Goal: Task Accomplishment & Management: Manage account settings

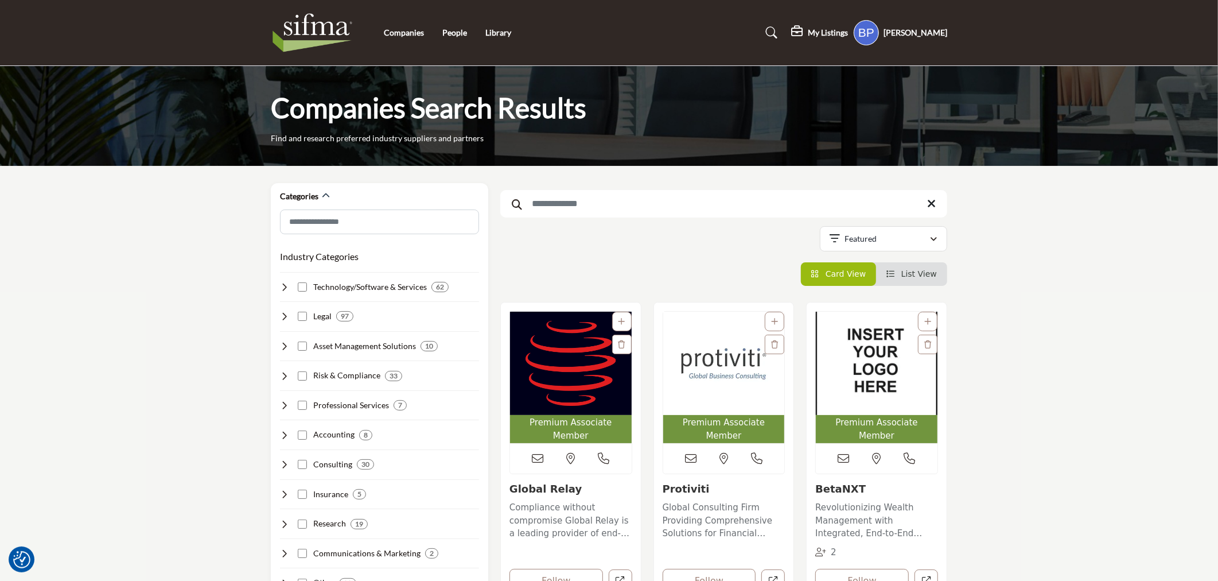
click at [885, 375] on img "Open Listing in new tab" at bounding box center [877, 363] width 122 height 103
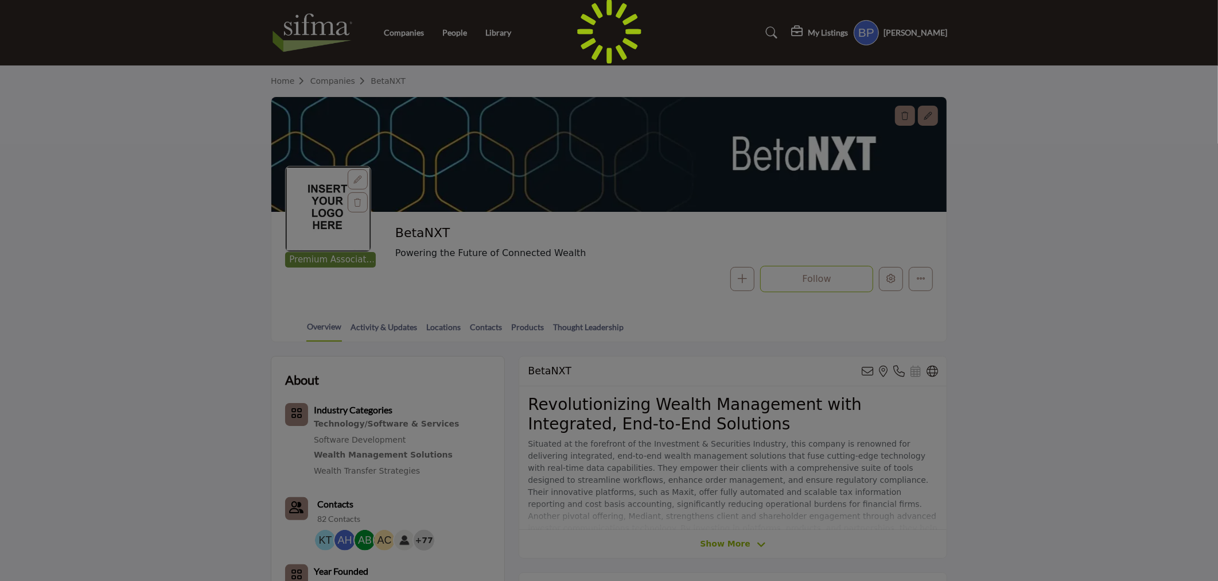
click at [353, 174] on div at bounding box center [609, 290] width 1218 height 581
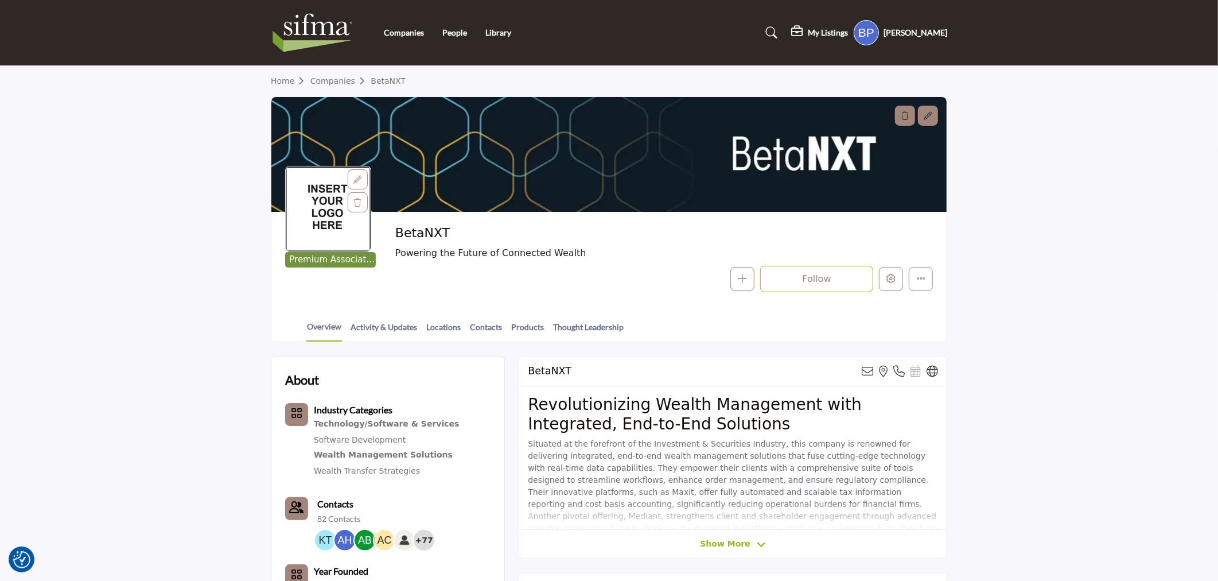
click at [353, 174] on div at bounding box center [358, 179] width 20 height 20
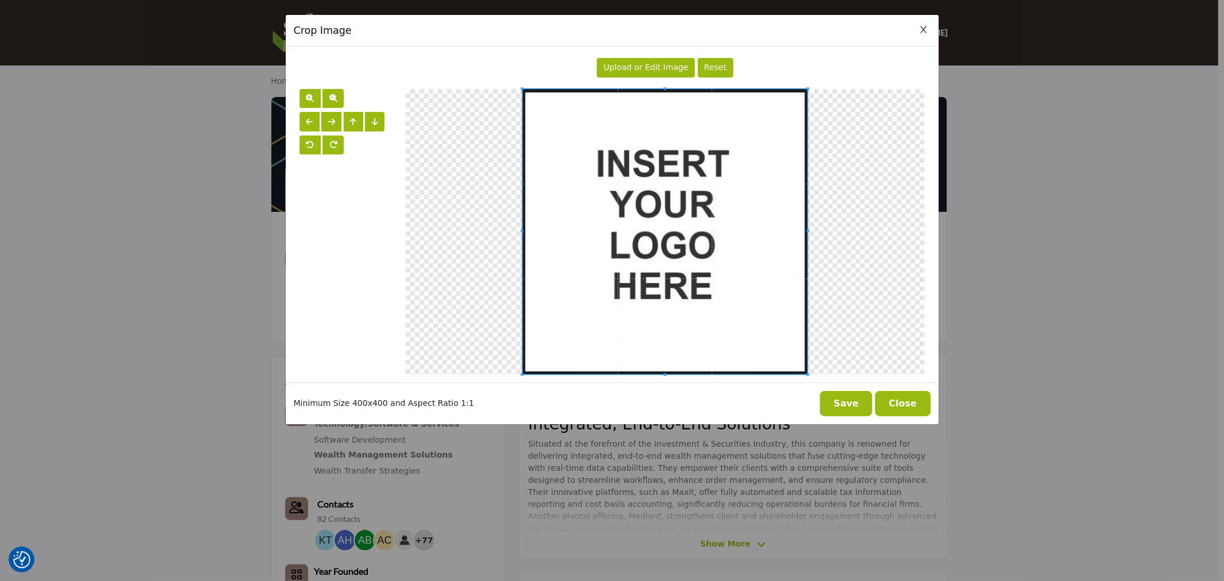
click at [632, 66] on span "Upload or Edit Image" at bounding box center [646, 67] width 85 height 9
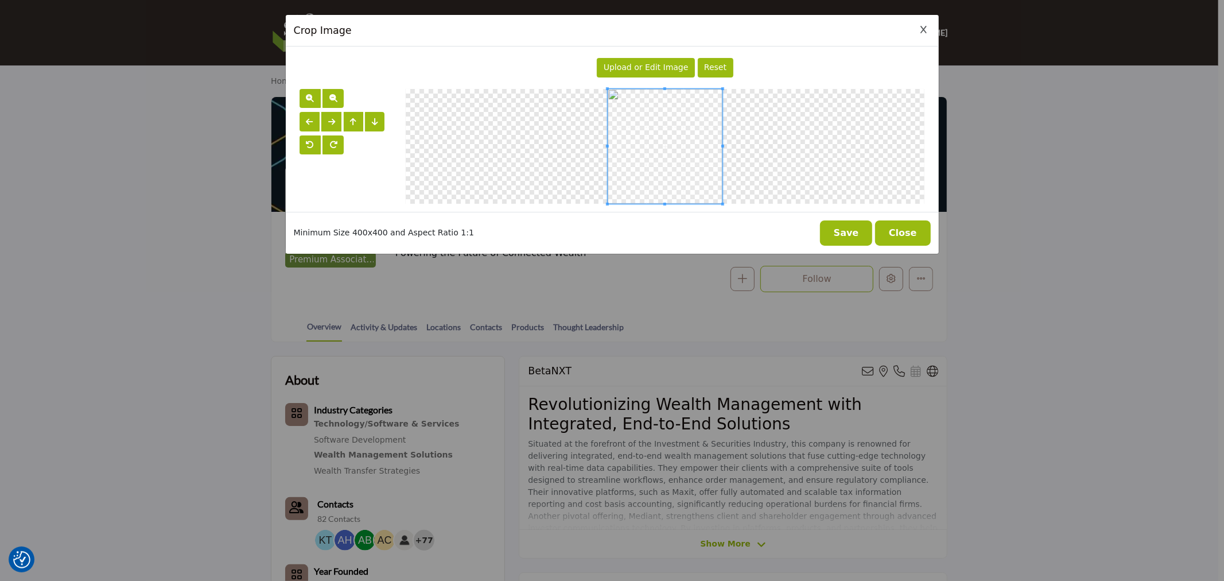
click at [844, 220] on button "Save" at bounding box center [846, 232] width 53 height 25
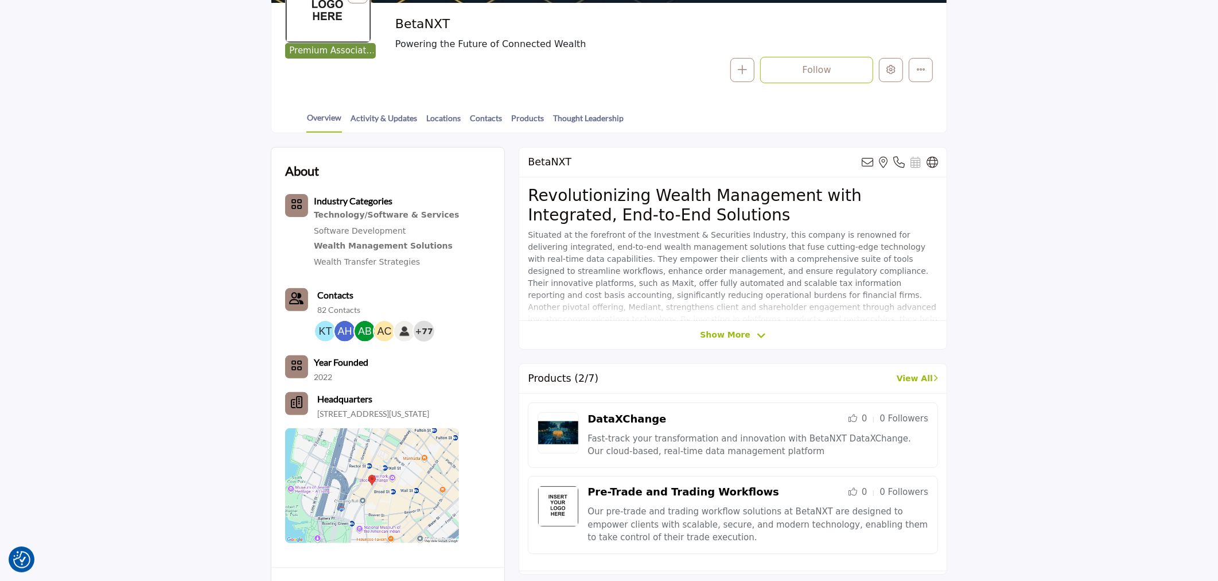
scroll to position [127, 0]
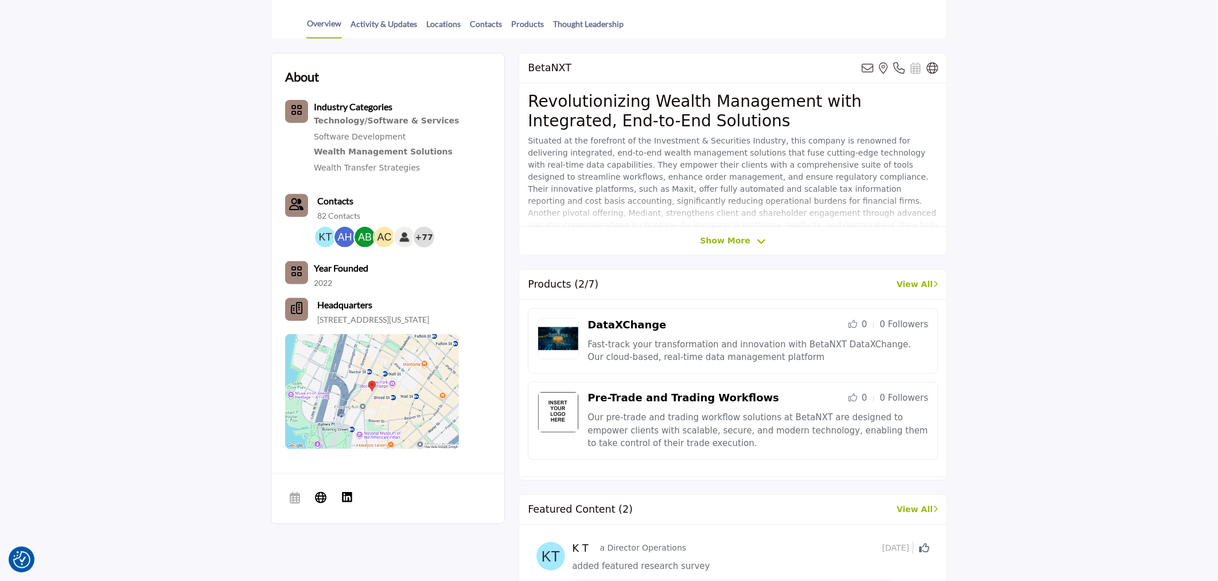
scroll to position [318, 0]
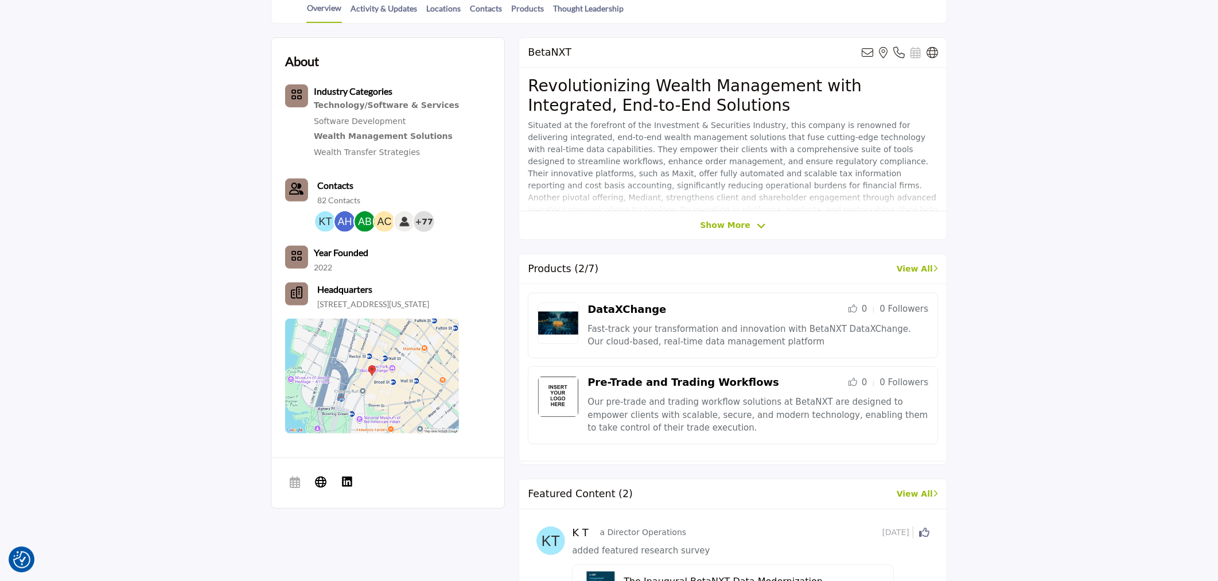
click at [737, 230] on span "Show More" at bounding box center [725, 225] width 50 height 12
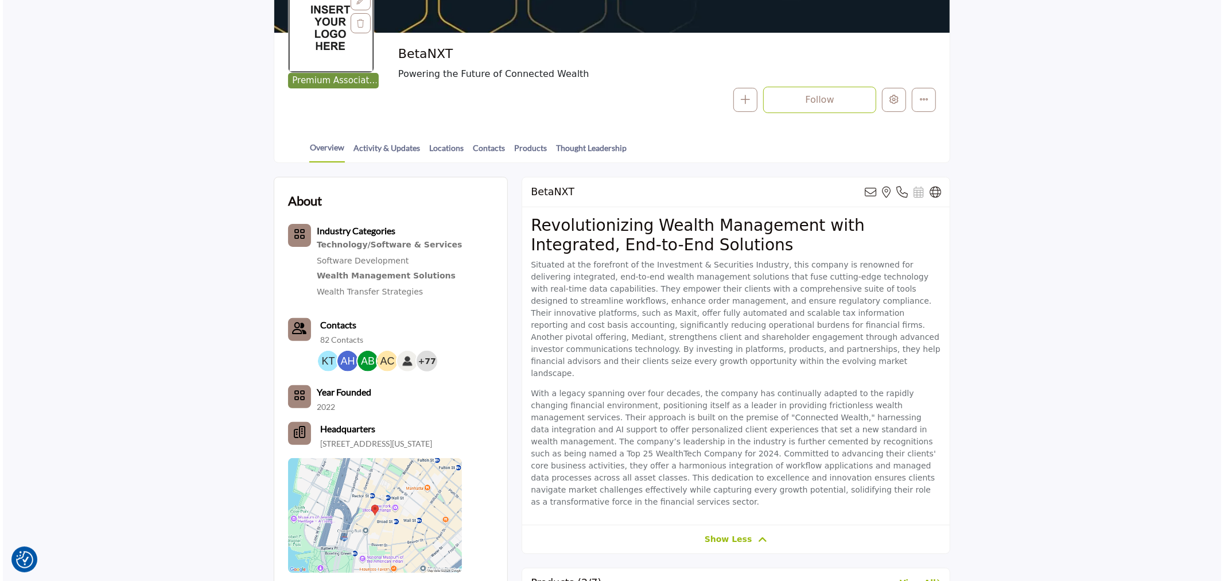
scroll to position [0, 0]
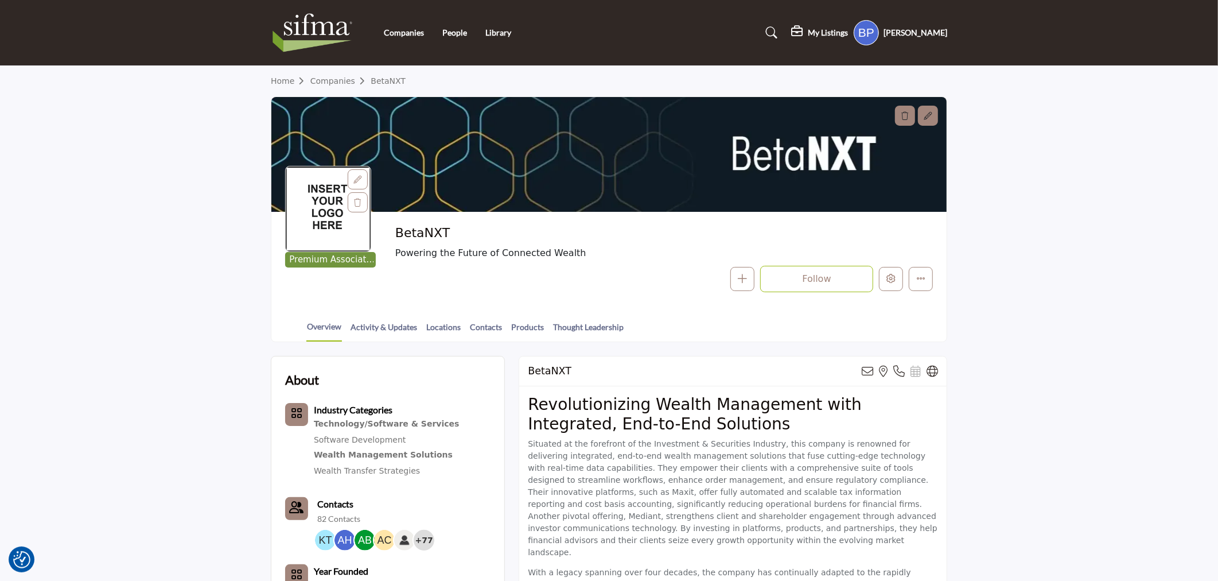
click at [354, 176] on icon at bounding box center [358, 180] width 8 height 8
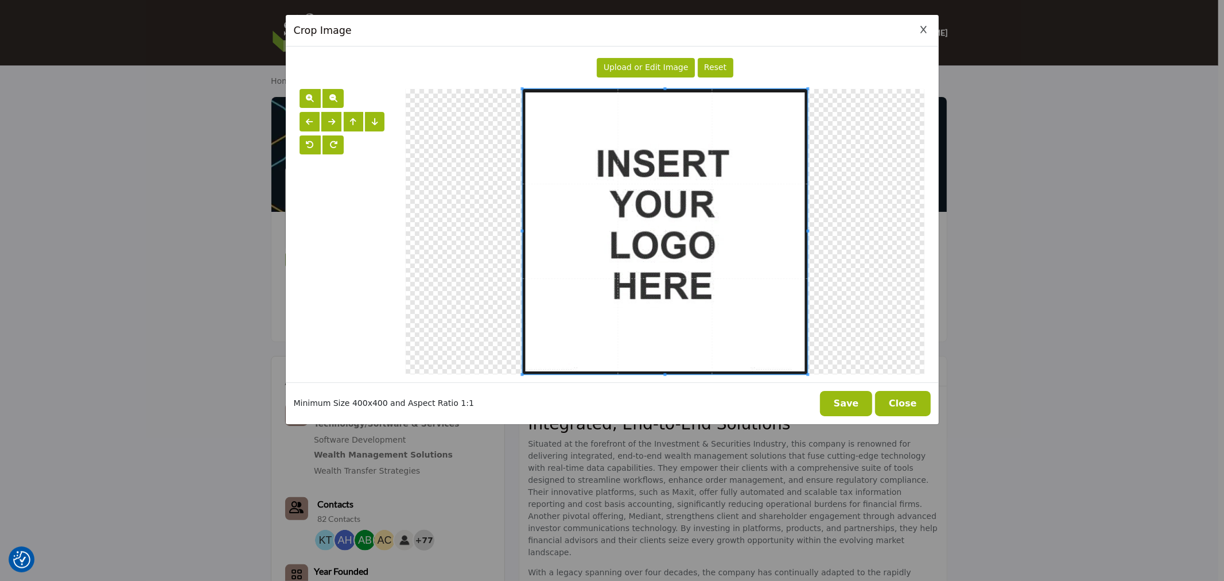
click at [652, 67] on span "Upload or Edit Image" at bounding box center [646, 67] width 85 height 9
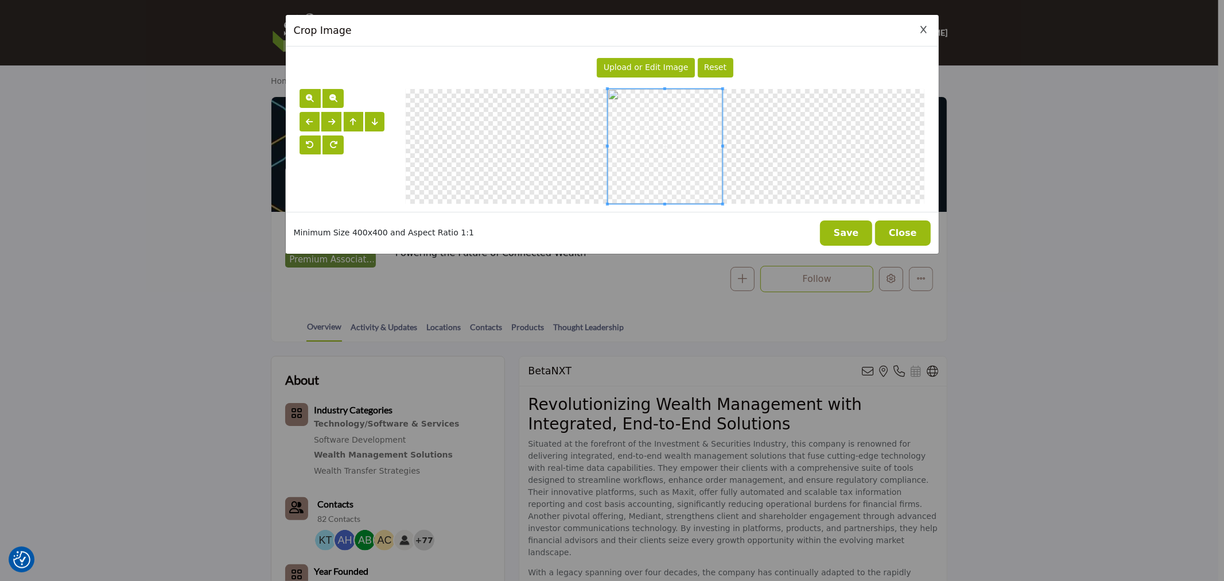
click at [852, 241] on button "Save" at bounding box center [846, 232] width 53 height 25
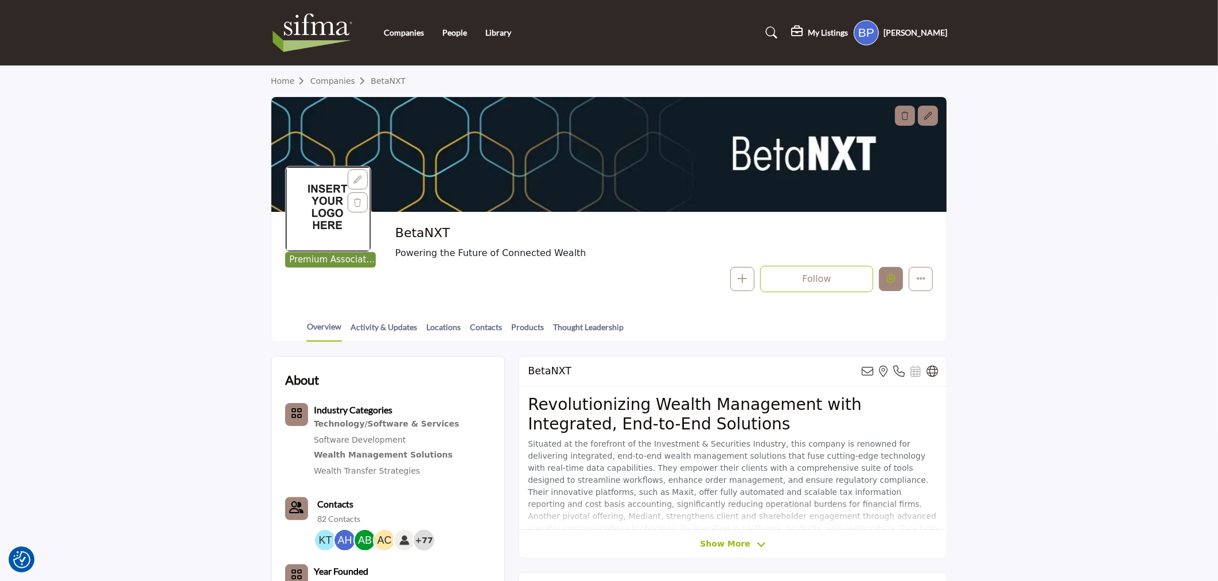
click at [885, 284] on button "Edit company" at bounding box center [891, 279] width 24 height 24
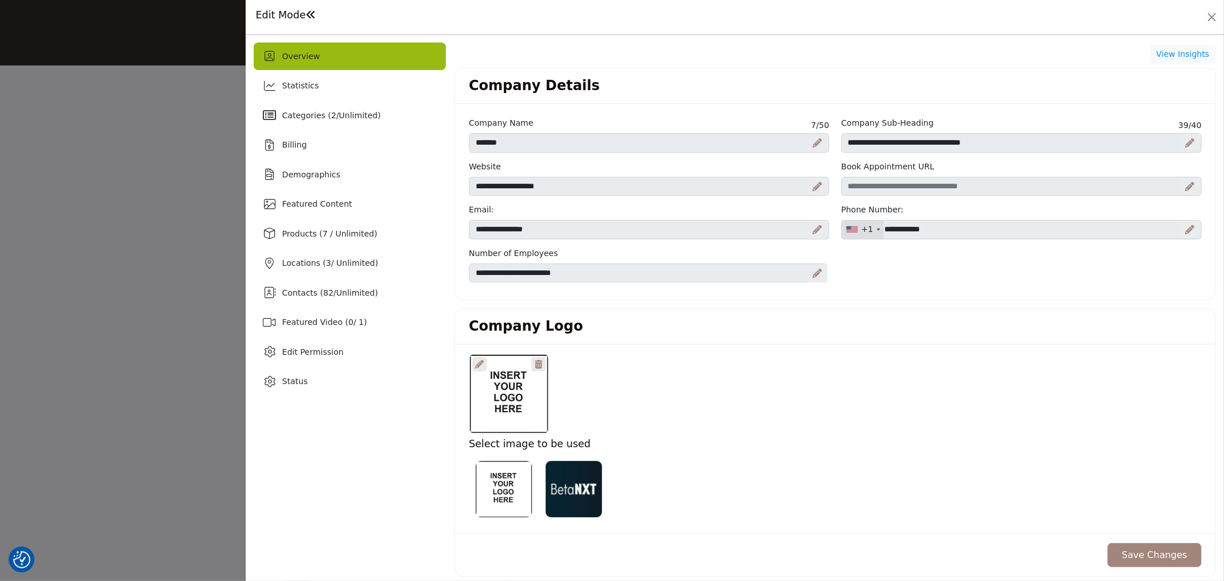
click at [538, 366] on icon at bounding box center [538, 364] width 7 height 9
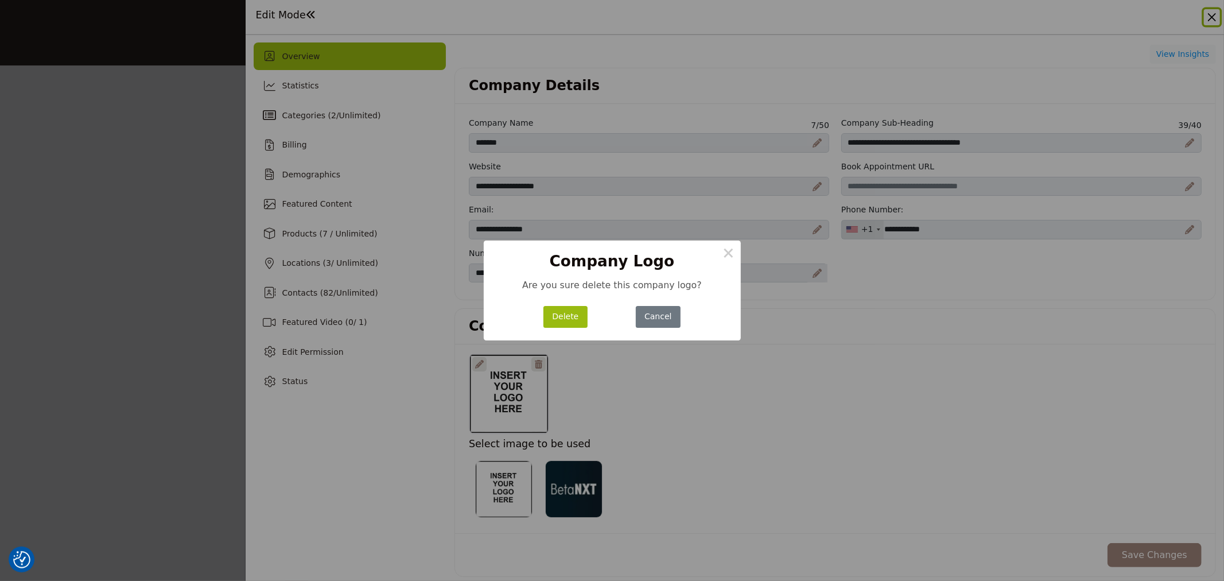
click at [562, 314] on button "Delete" at bounding box center [565, 317] width 44 height 22
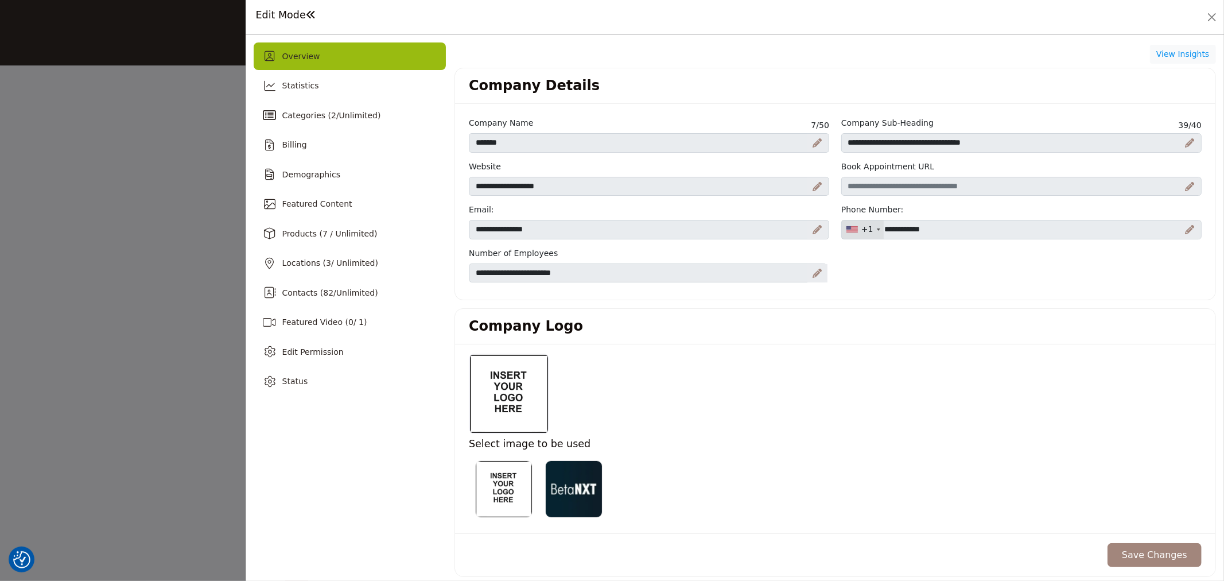
click at [509, 398] on div at bounding box center [508, 393] width 79 height 80
click at [589, 468] on img at bounding box center [573, 488] width 57 height 57
click at [1155, 555] on button "Save Changes" at bounding box center [1154, 555] width 94 height 24
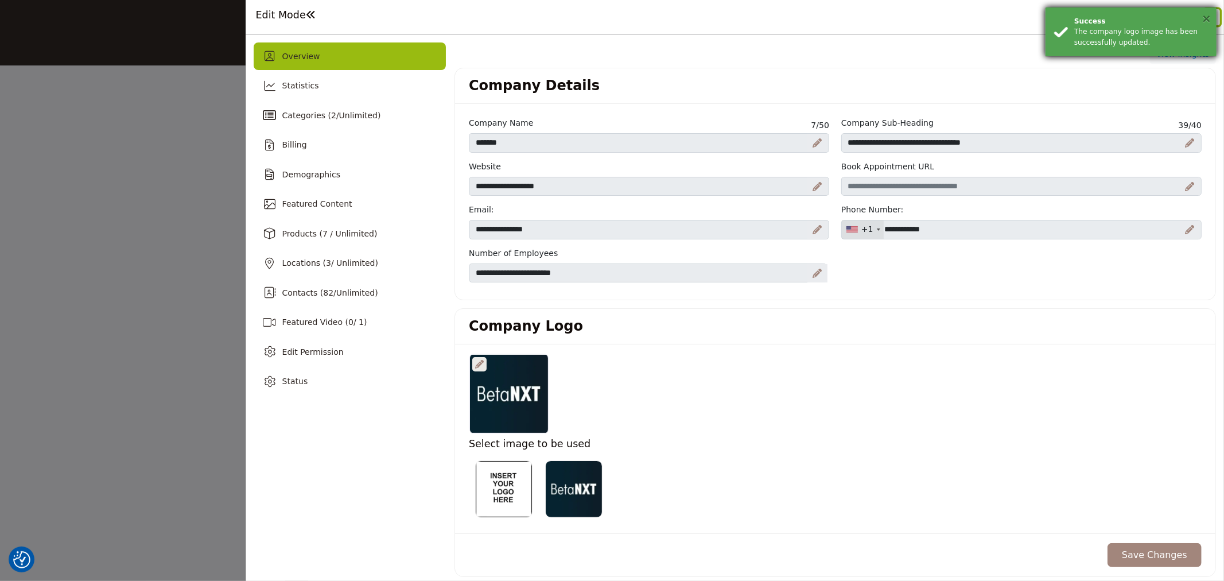
click at [1205, 18] on button "×" at bounding box center [1207, 18] width 10 height 11
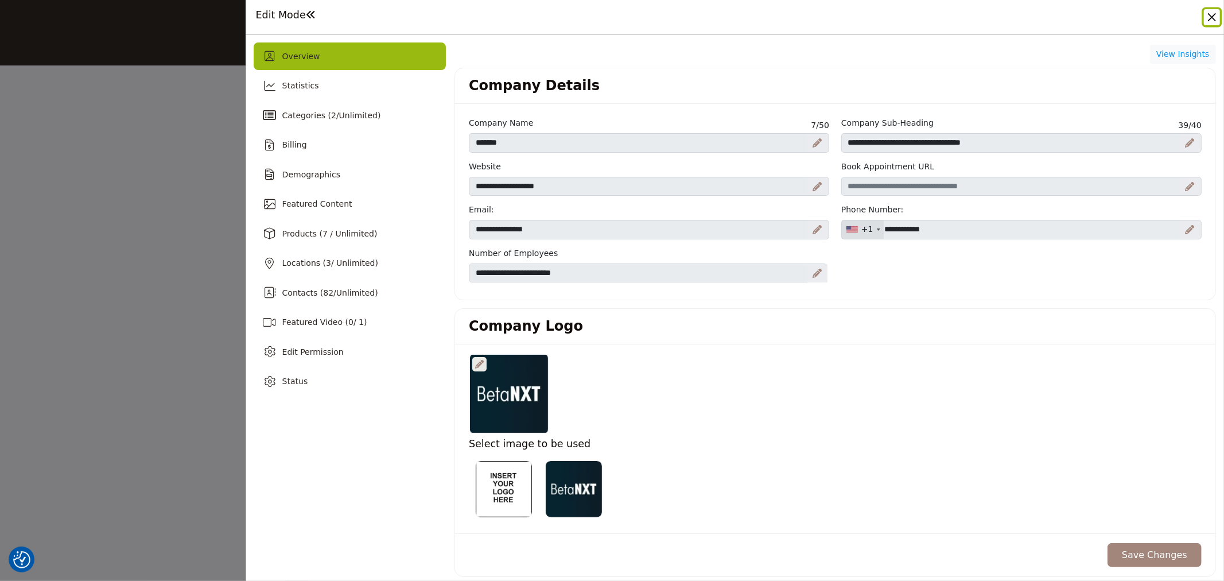
click at [1207, 15] on button "Close" at bounding box center [1212, 17] width 16 height 16
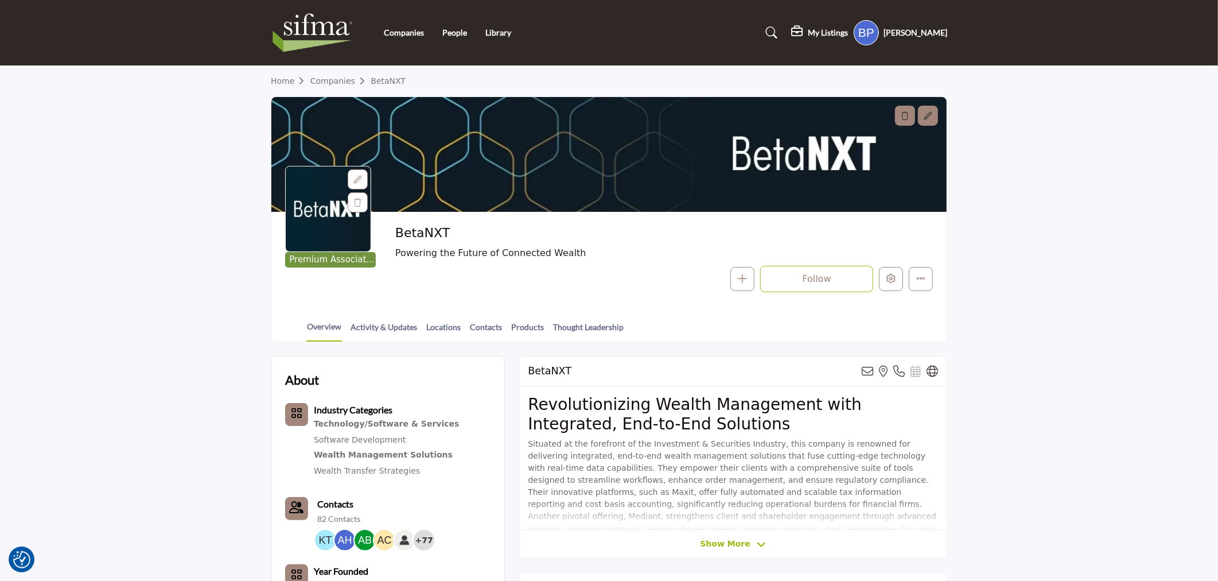
click at [379, 283] on div "Premium Associate Member BetaNXT Powering the Future of Connected Wealth Follow…" at bounding box center [609, 259] width 648 height 67
click at [340, 76] on link "Companies" at bounding box center [340, 80] width 61 height 9
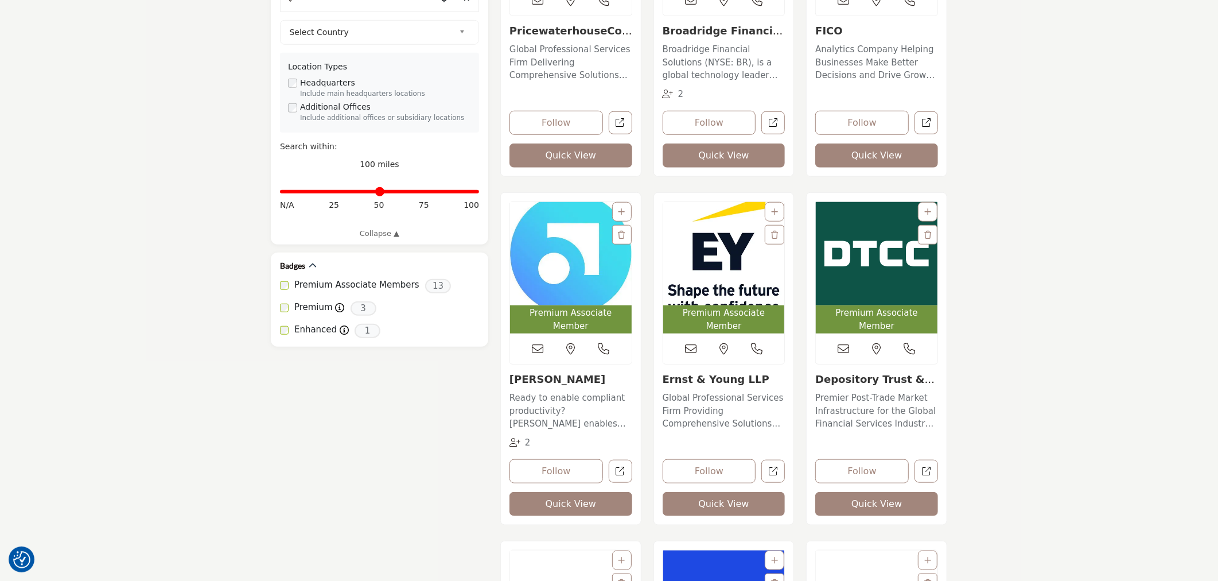
scroll to position [829, 0]
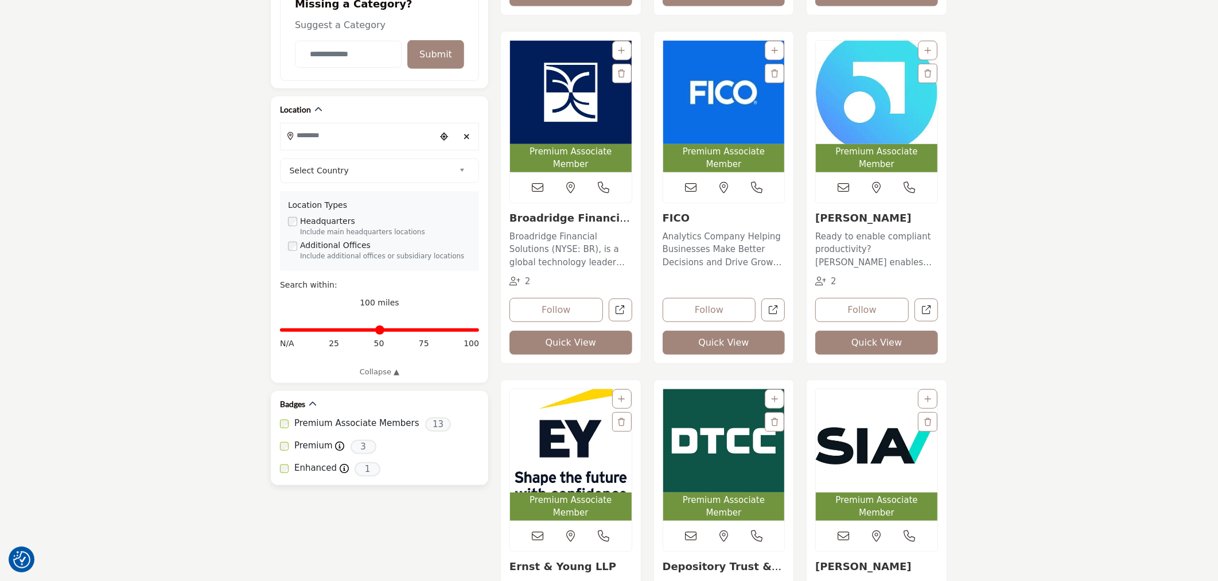
click at [287, 266] on div "Categories Industry Categories Clear 62 23 10 2" at bounding box center [379, 0] width 217 height 970
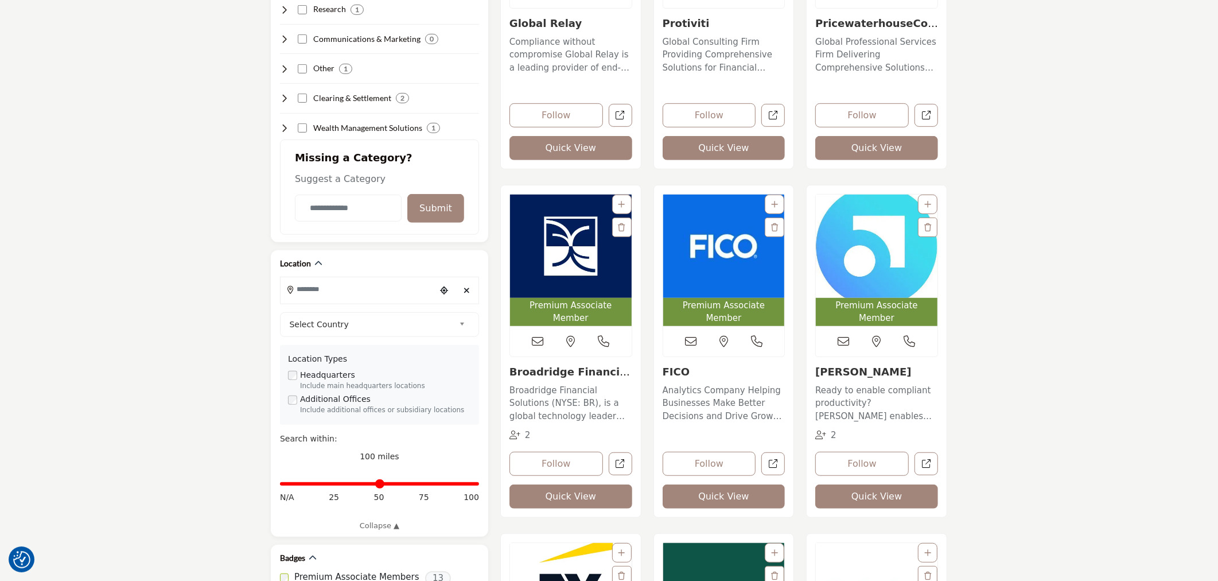
scroll to position [638, 0]
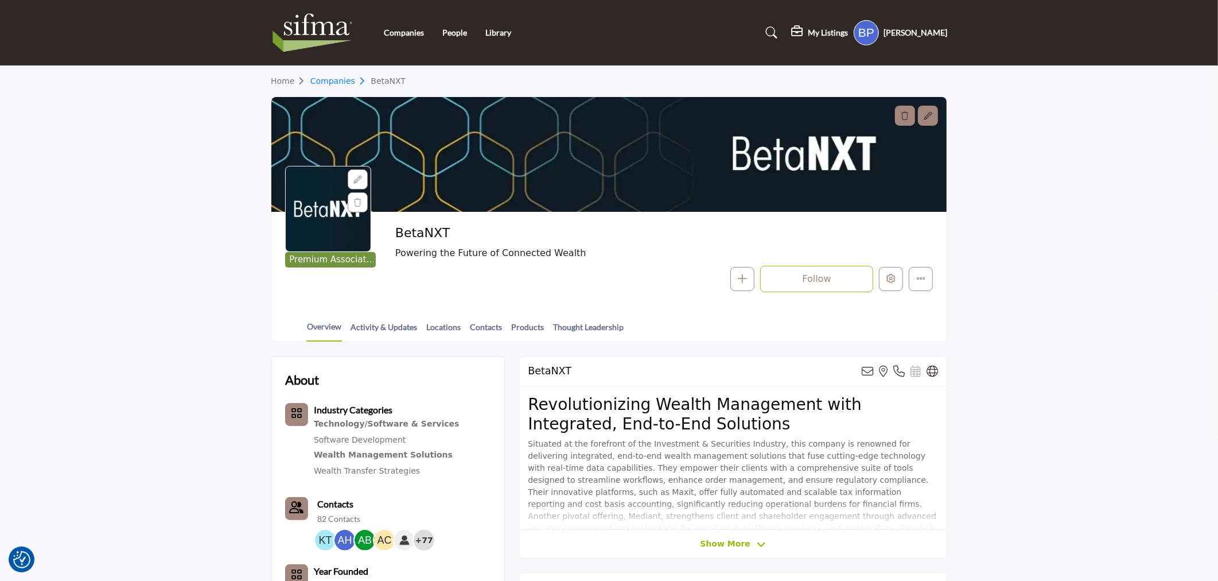
click at [342, 82] on link "Companies" at bounding box center [340, 80] width 61 height 9
